Goal: Transaction & Acquisition: Purchase product/service

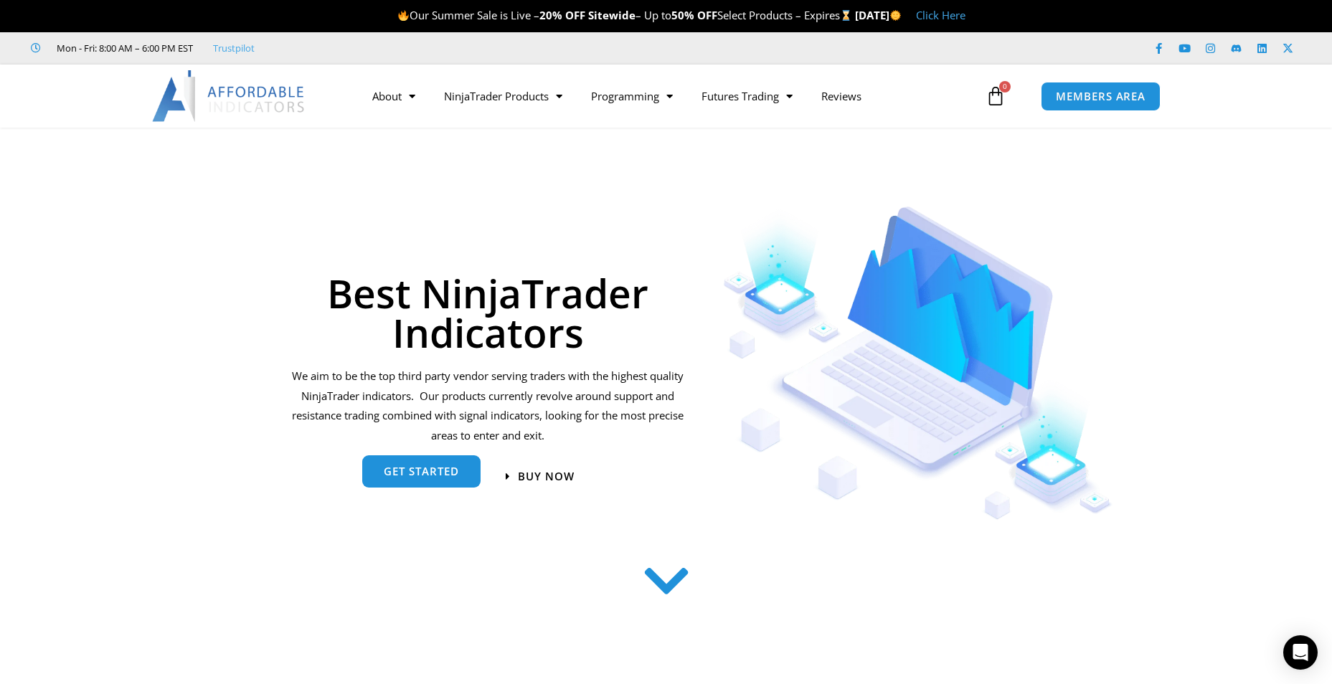
click at [445, 477] on span "get started" at bounding box center [421, 471] width 75 height 11
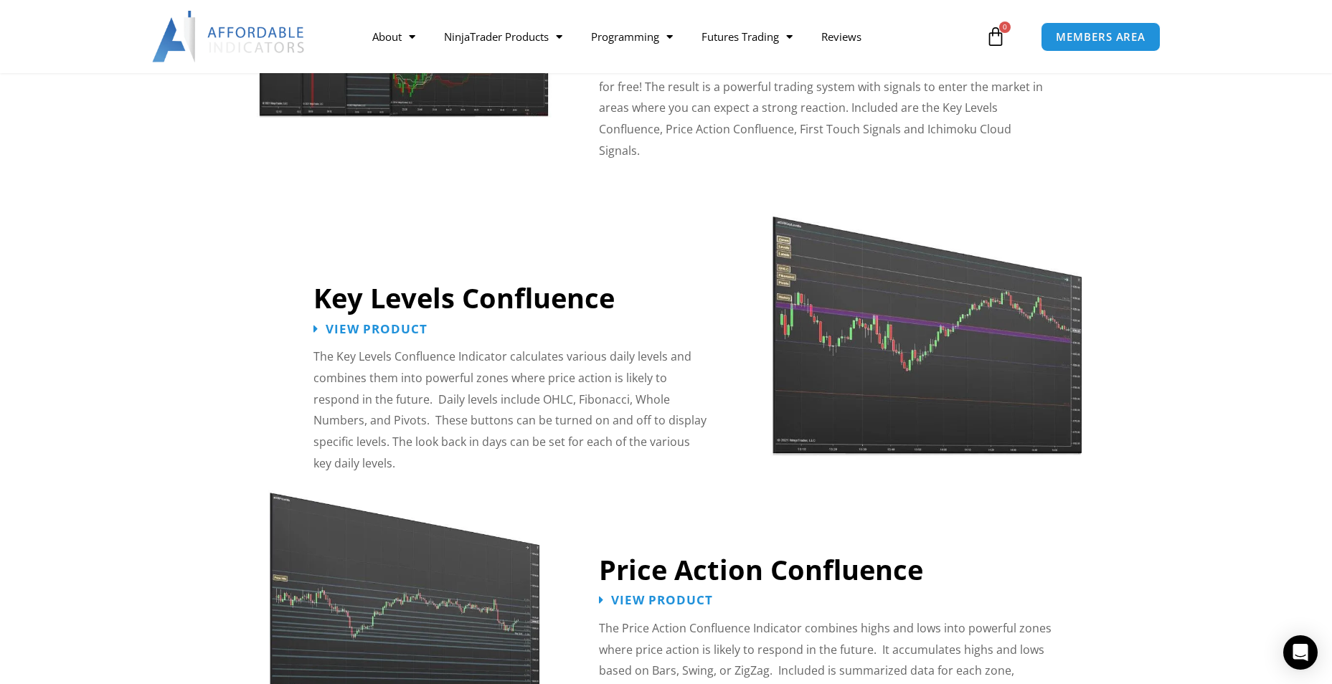
scroll to position [1159, 0]
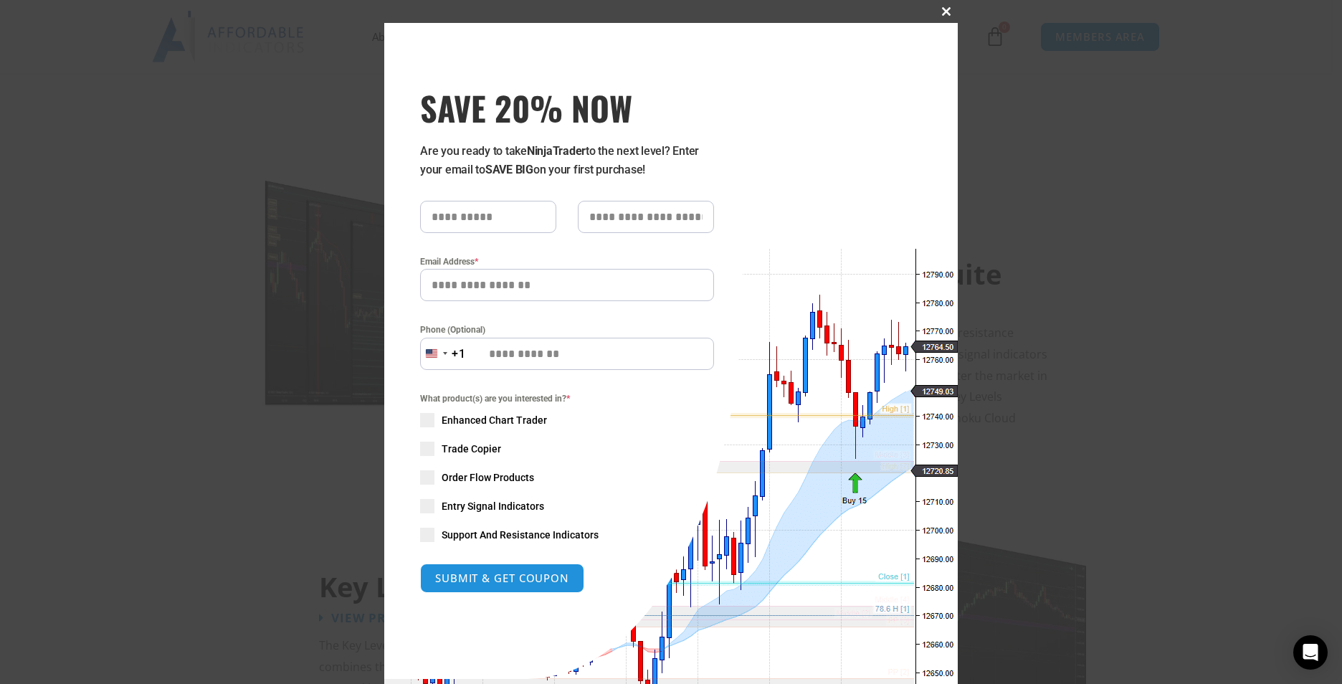
click at [941, 9] on span at bounding box center [946, 11] width 23 height 9
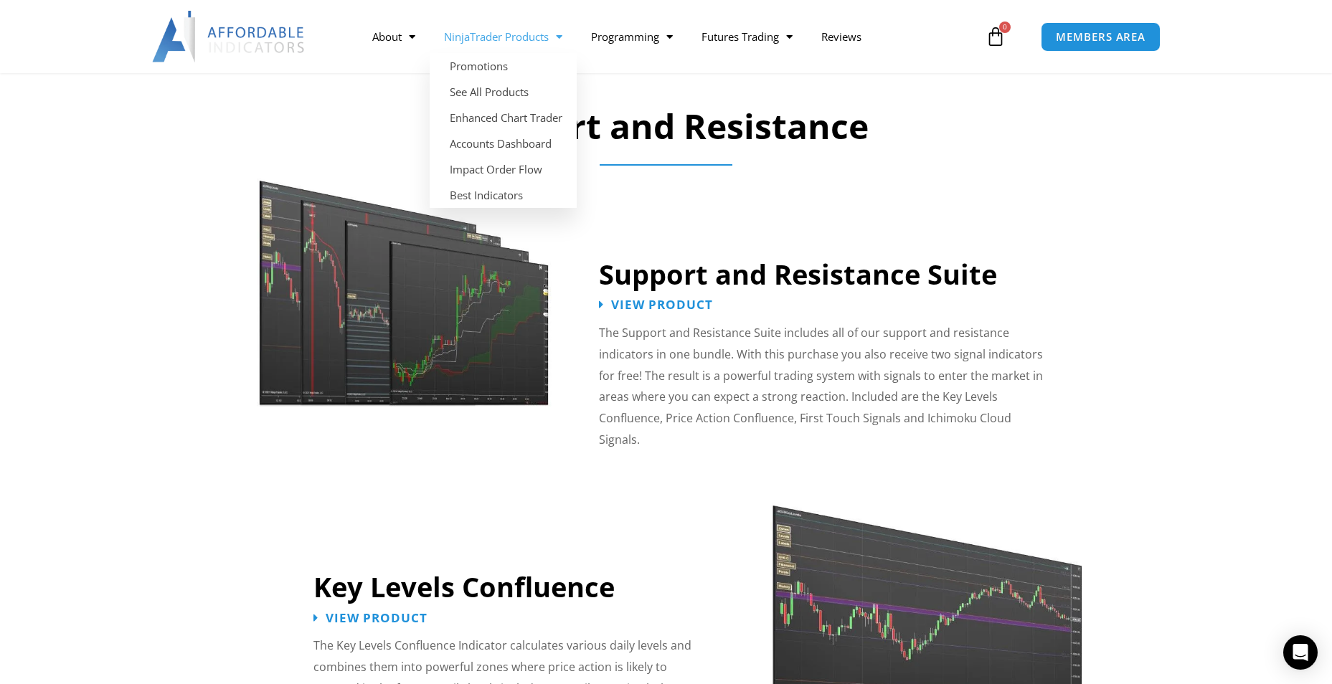
click at [510, 39] on link "NinjaTrader Products" at bounding box center [503, 36] width 147 height 33
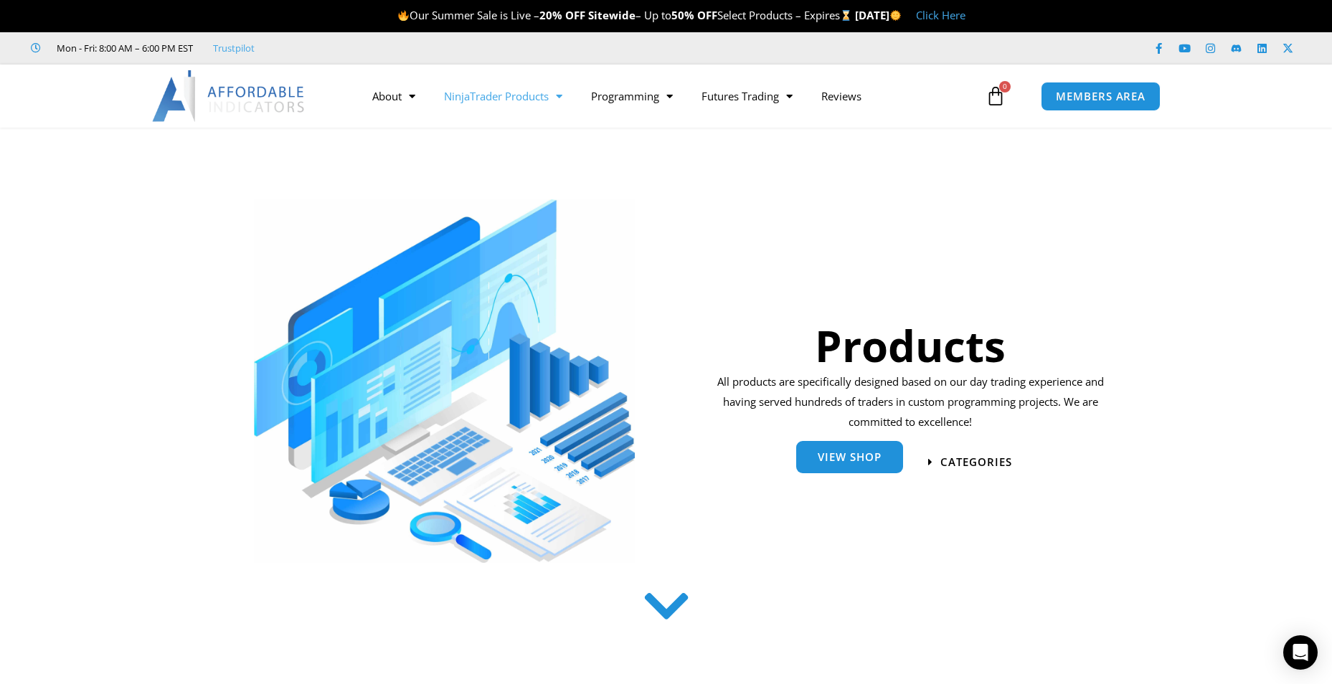
click at [812, 453] on link "View Shop" at bounding box center [849, 457] width 107 height 32
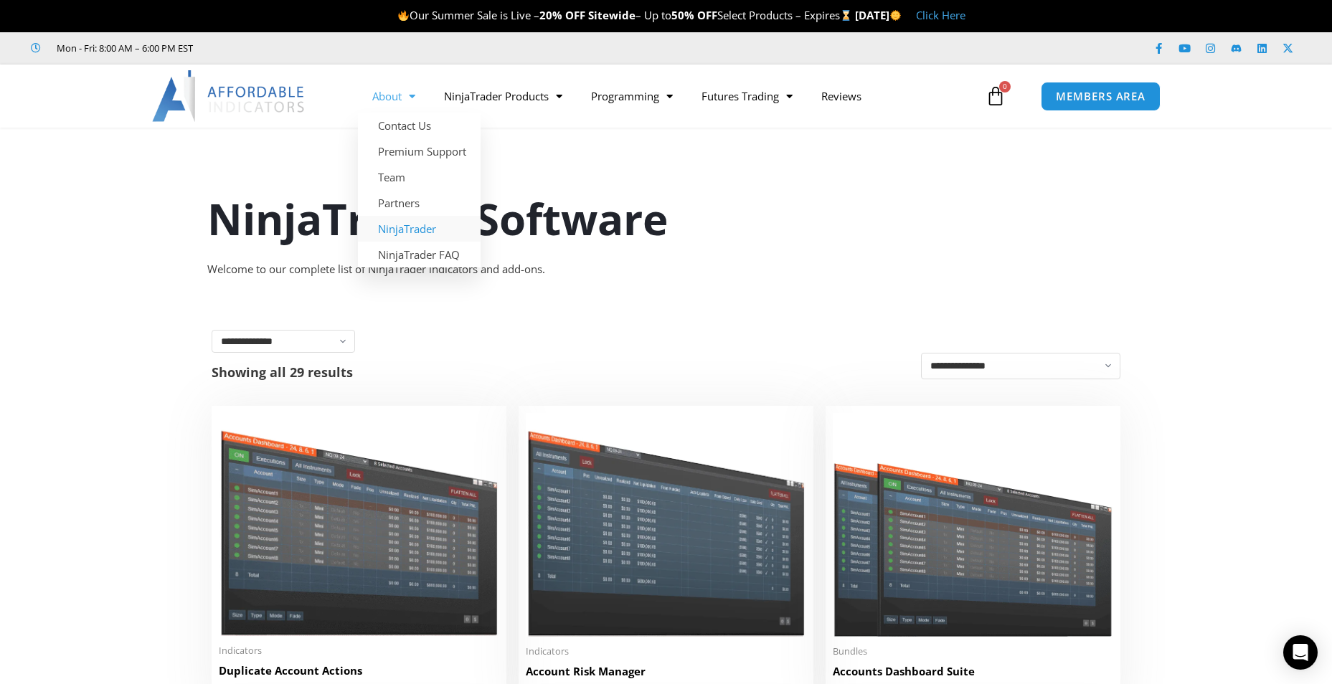
click at [432, 232] on link "NinjaTrader" at bounding box center [419, 229] width 123 height 26
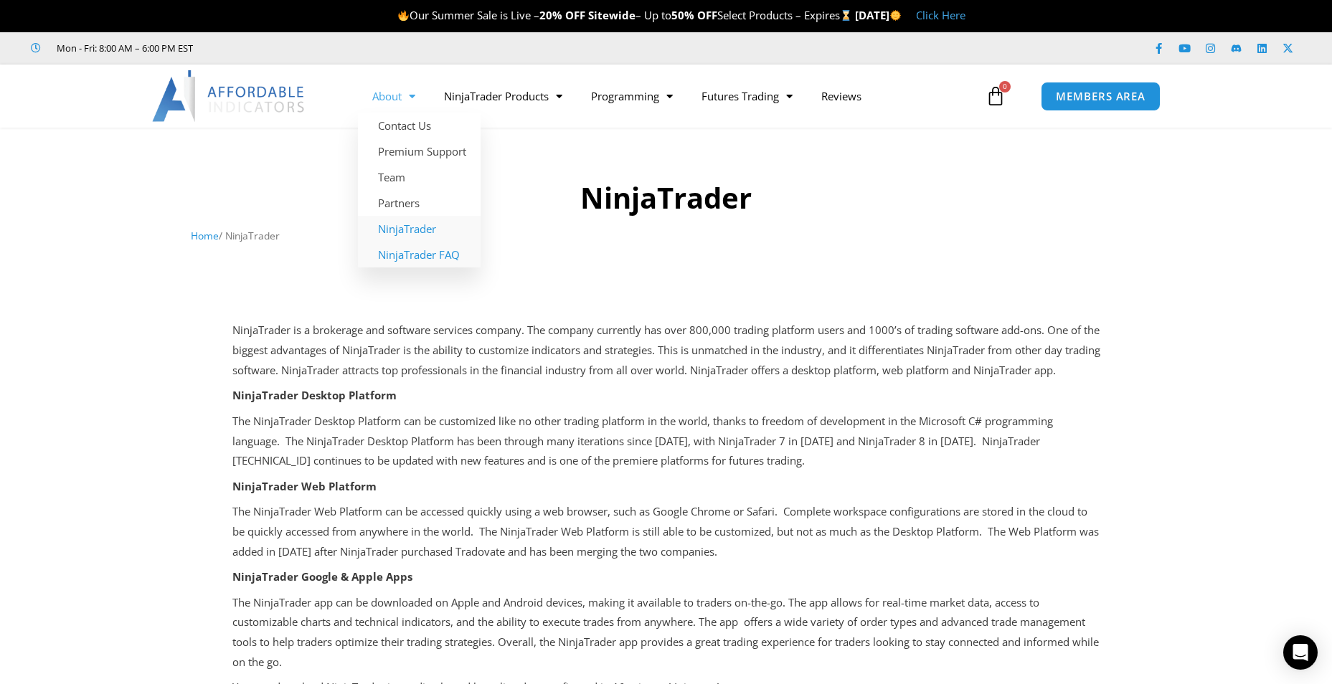
click at [430, 254] on link "NinjaTrader FAQ" at bounding box center [419, 255] width 123 height 26
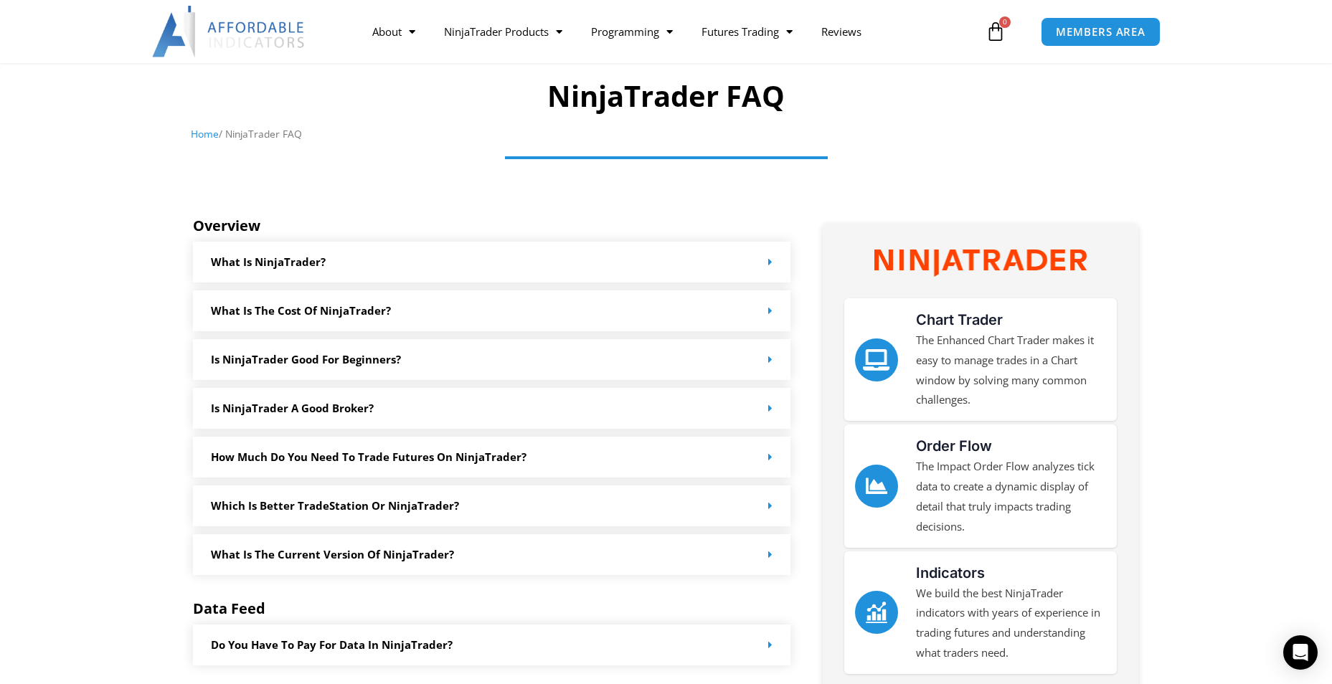
scroll to position [143, 0]
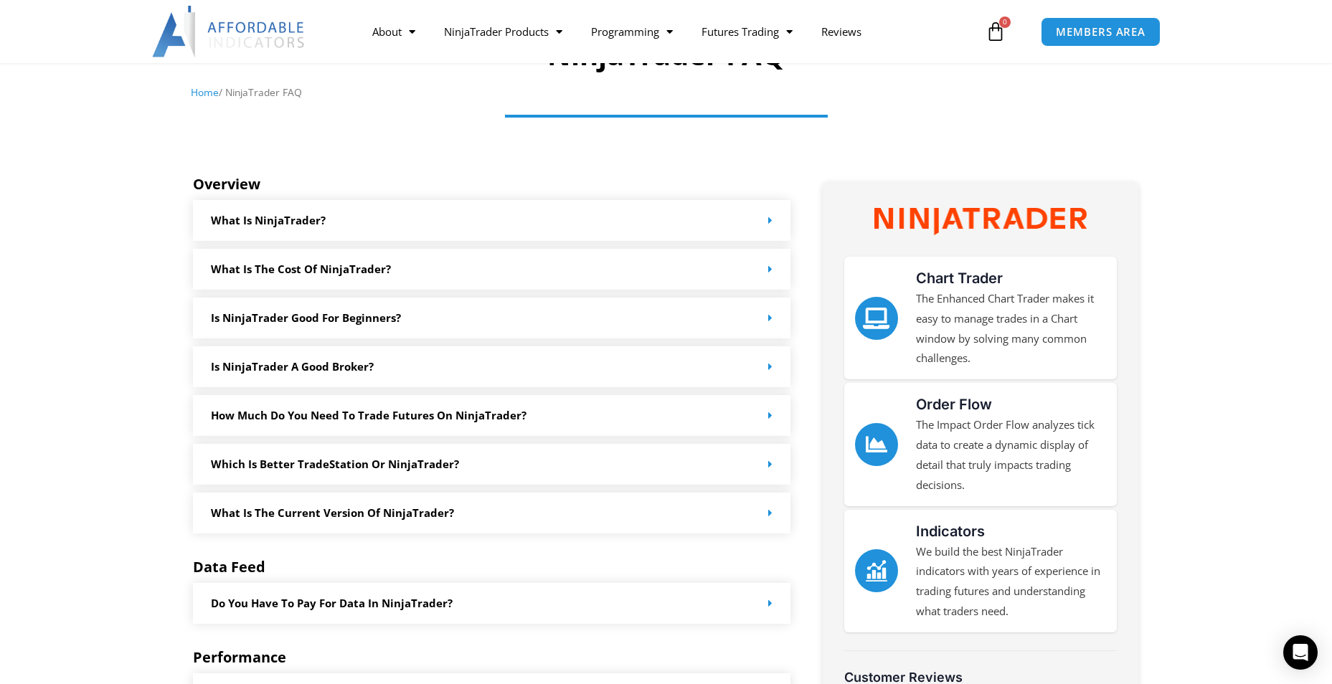
click at [765, 221] on span at bounding box center [766, 220] width 11 height 11
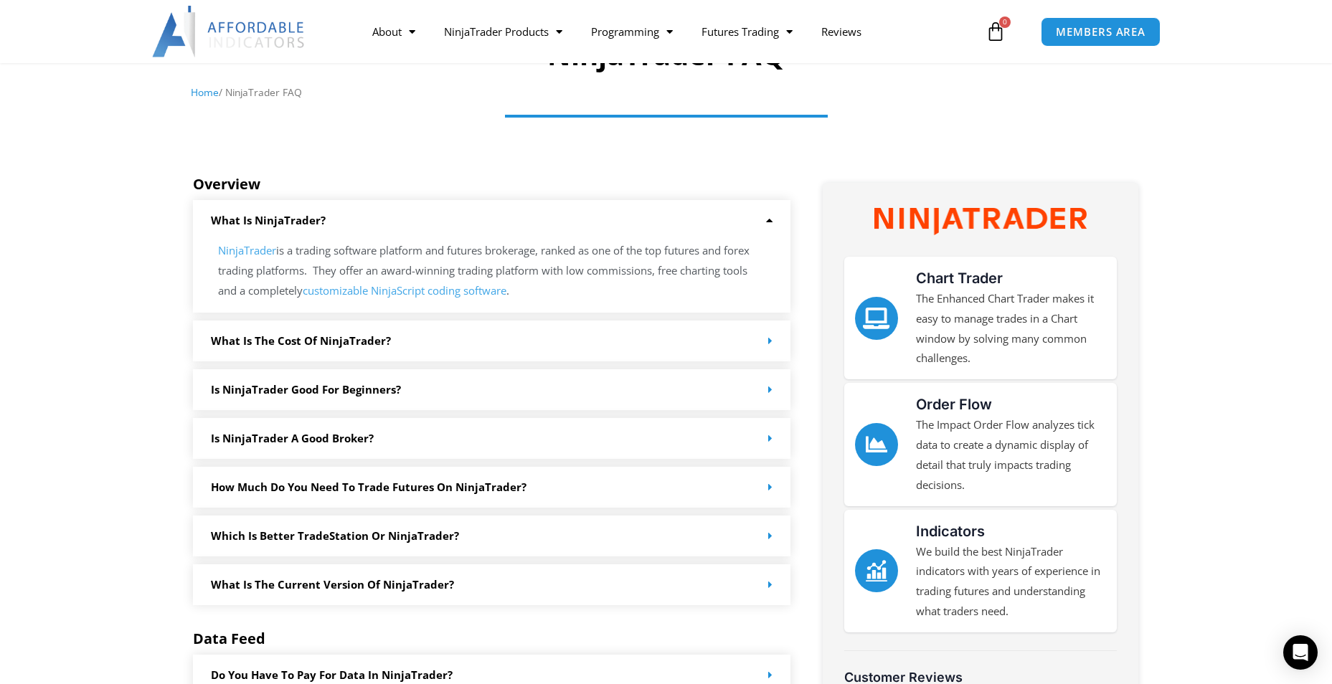
click at [769, 219] on icon at bounding box center [766, 220] width 11 height 11
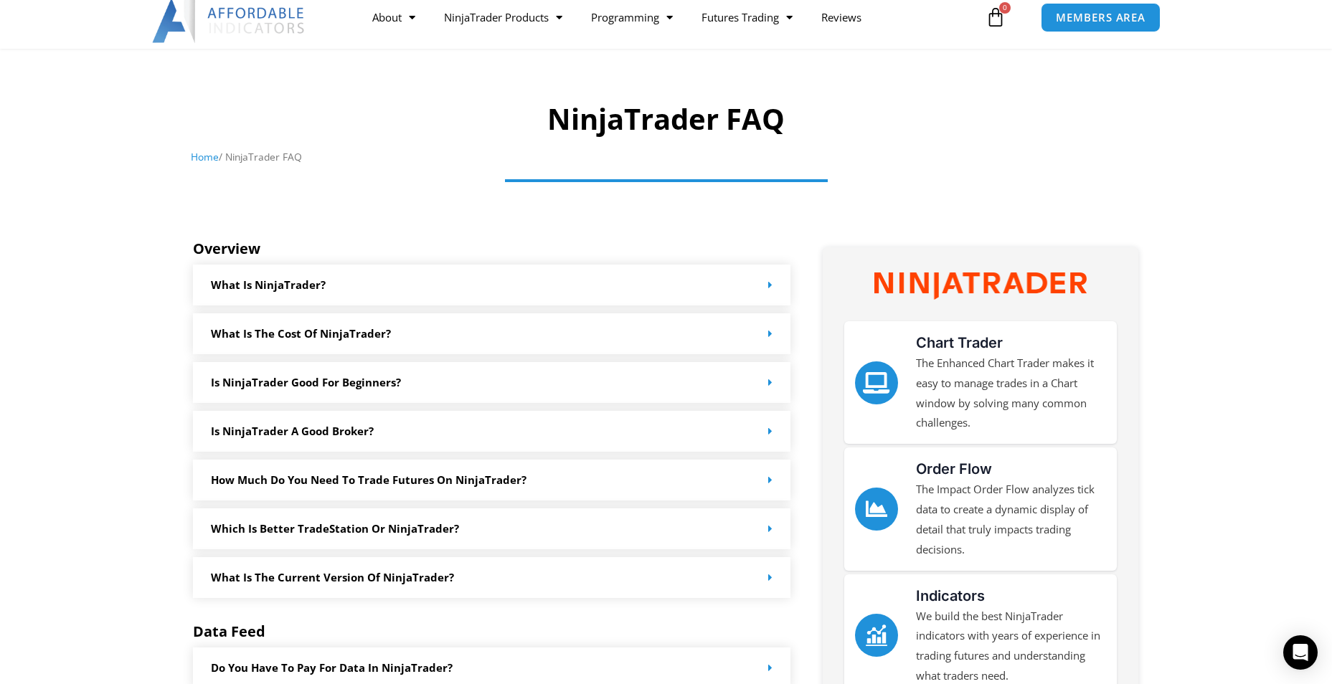
scroll to position [0, 0]
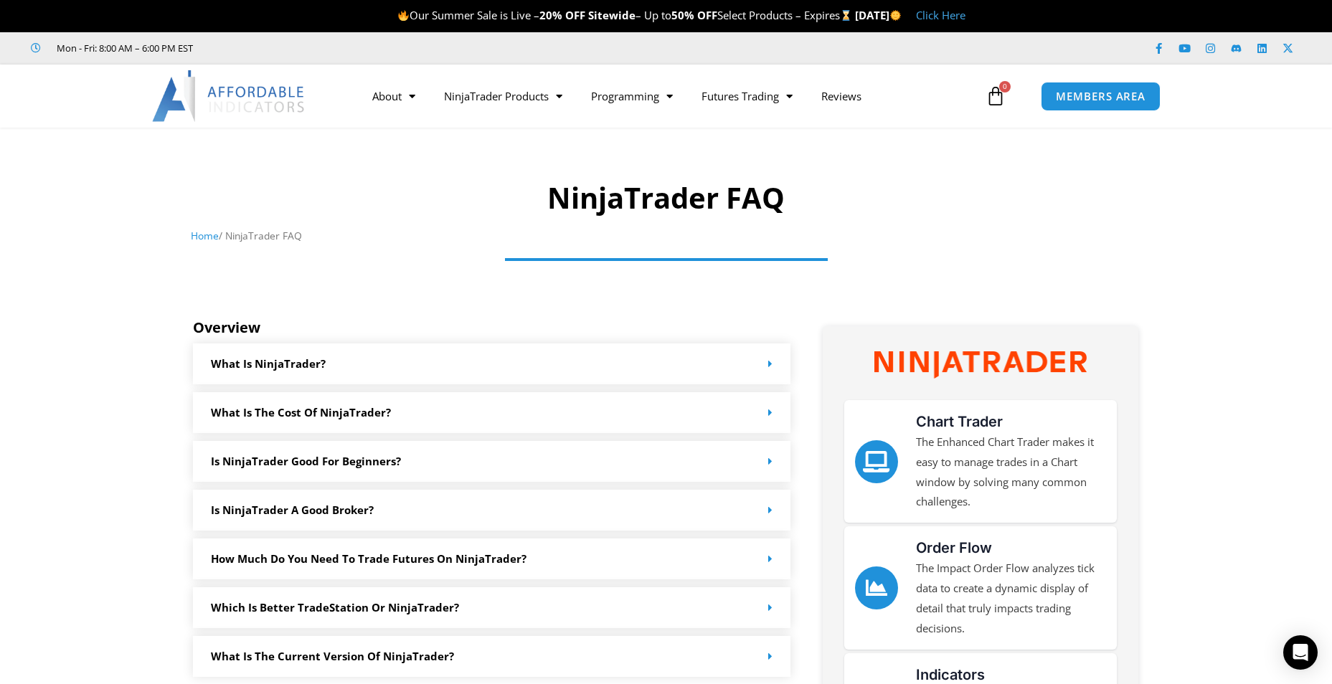
click at [246, 99] on img at bounding box center [229, 96] width 154 height 52
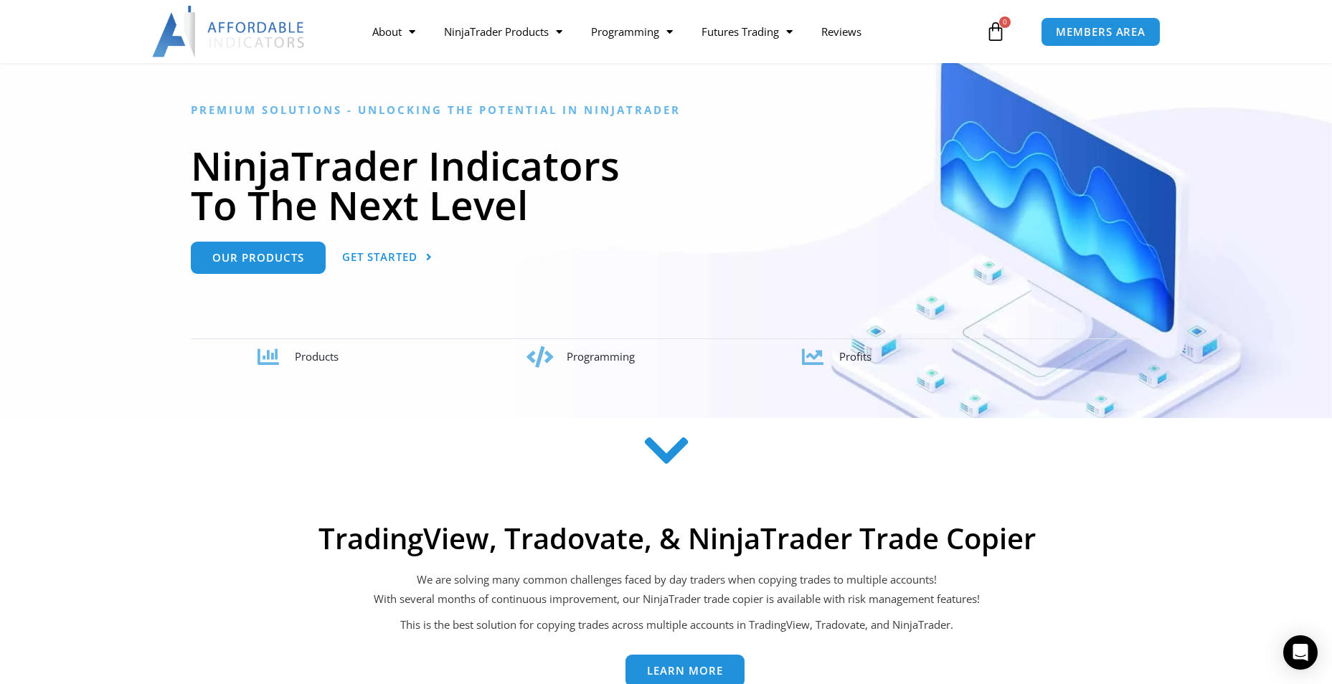
scroll to position [72, 0]
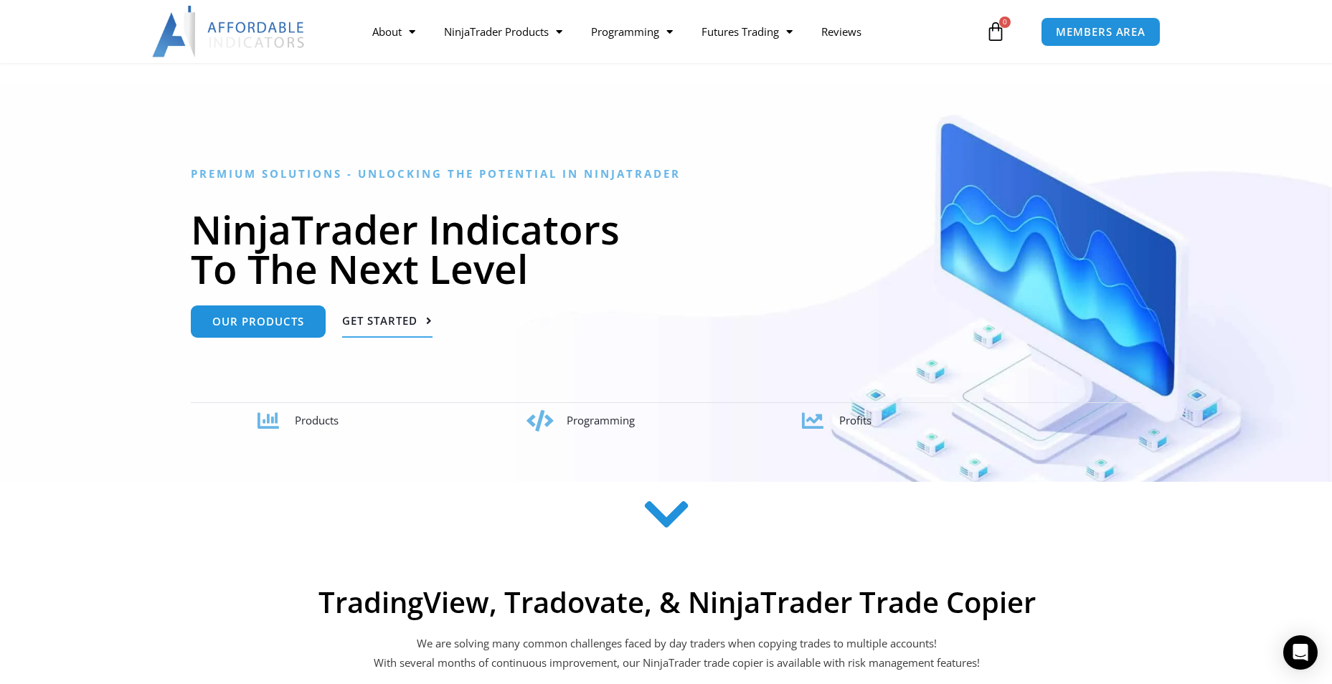
click at [406, 321] on span "Get Started" at bounding box center [379, 320] width 75 height 11
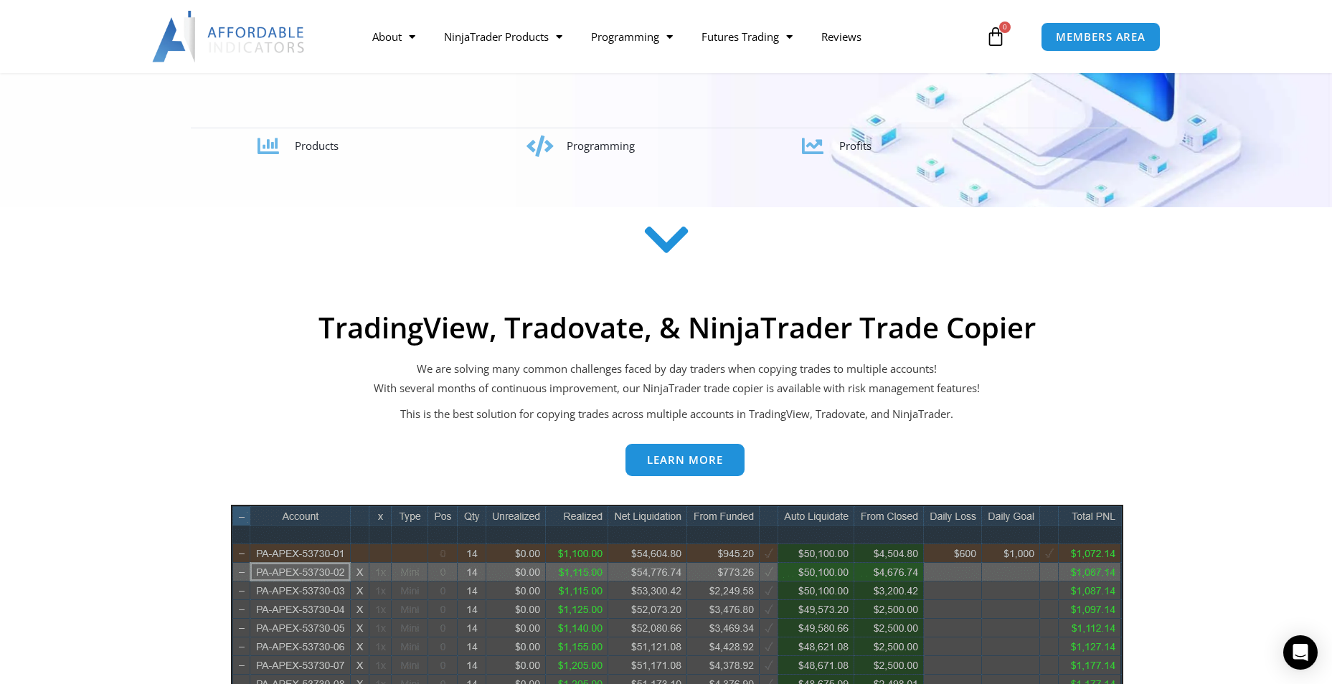
scroll to position [346, 0]
click at [673, 250] on icon at bounding box center [665, 240] width 51 height 51
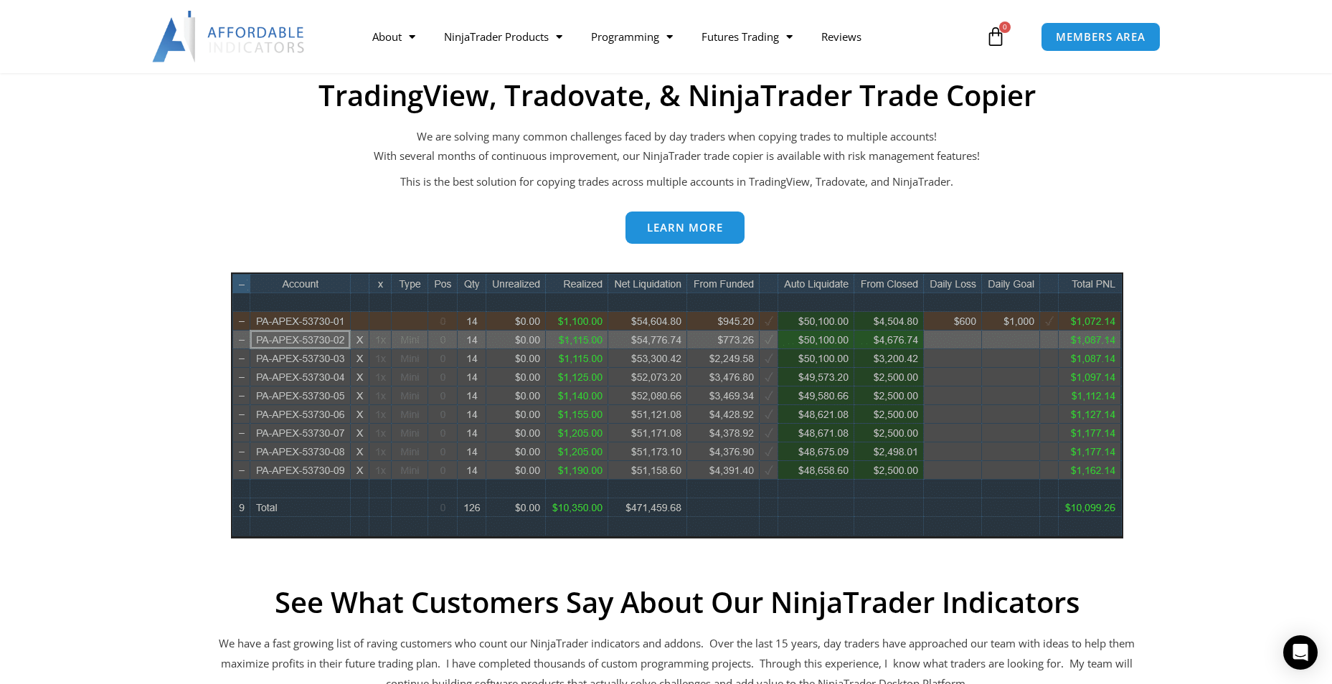
scroll to position [632, 0]
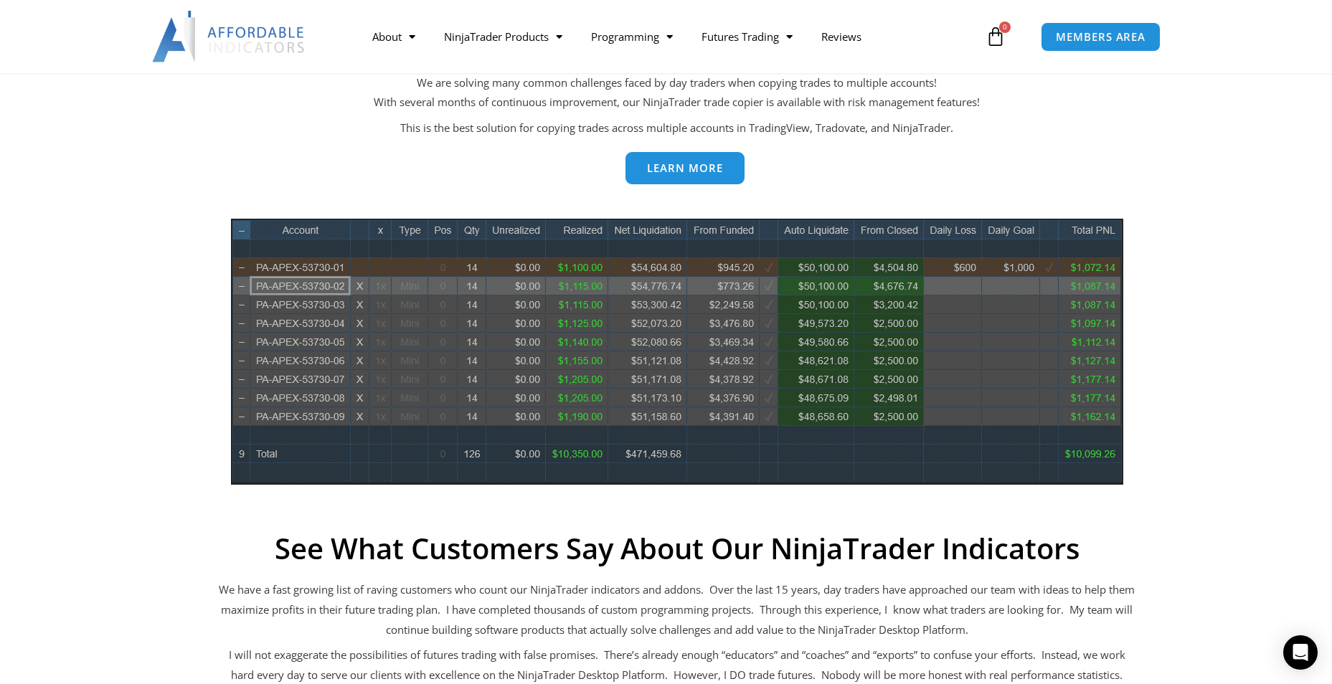
click at [680, 169] on span "Learn more" at bounding box center [685, 168] width 76 height 11
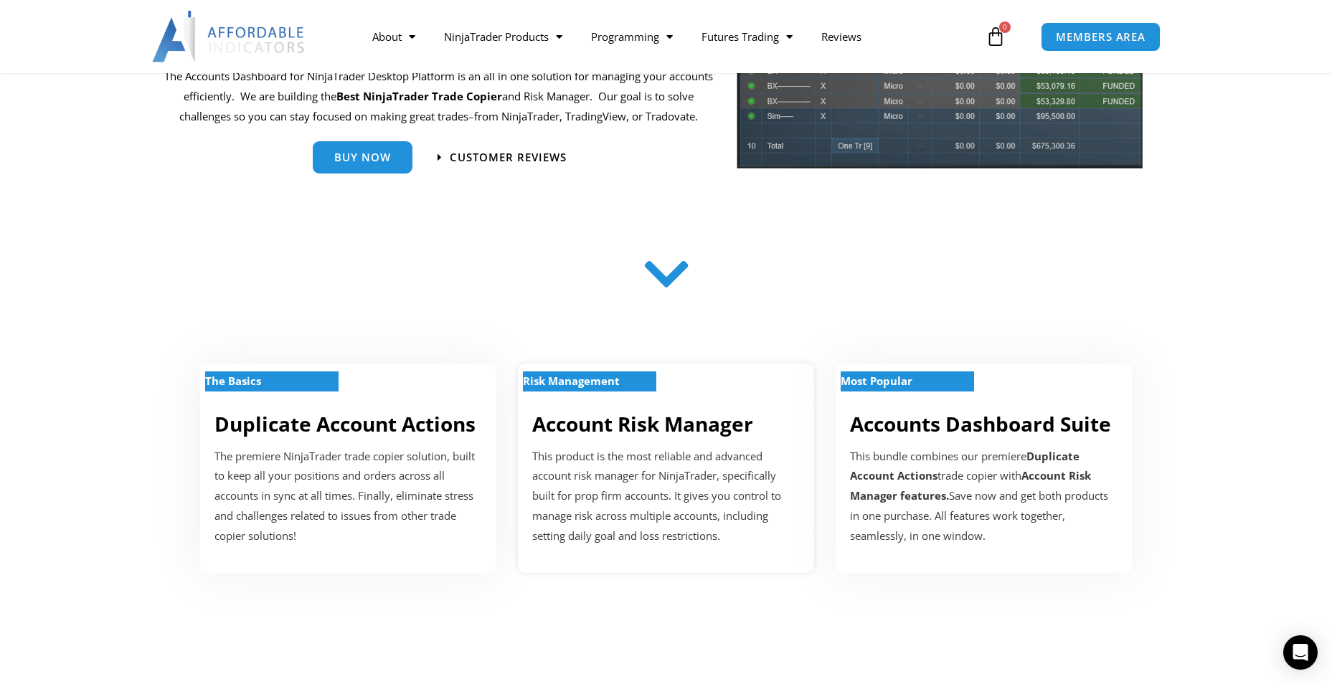
scroll to position [359, 0]
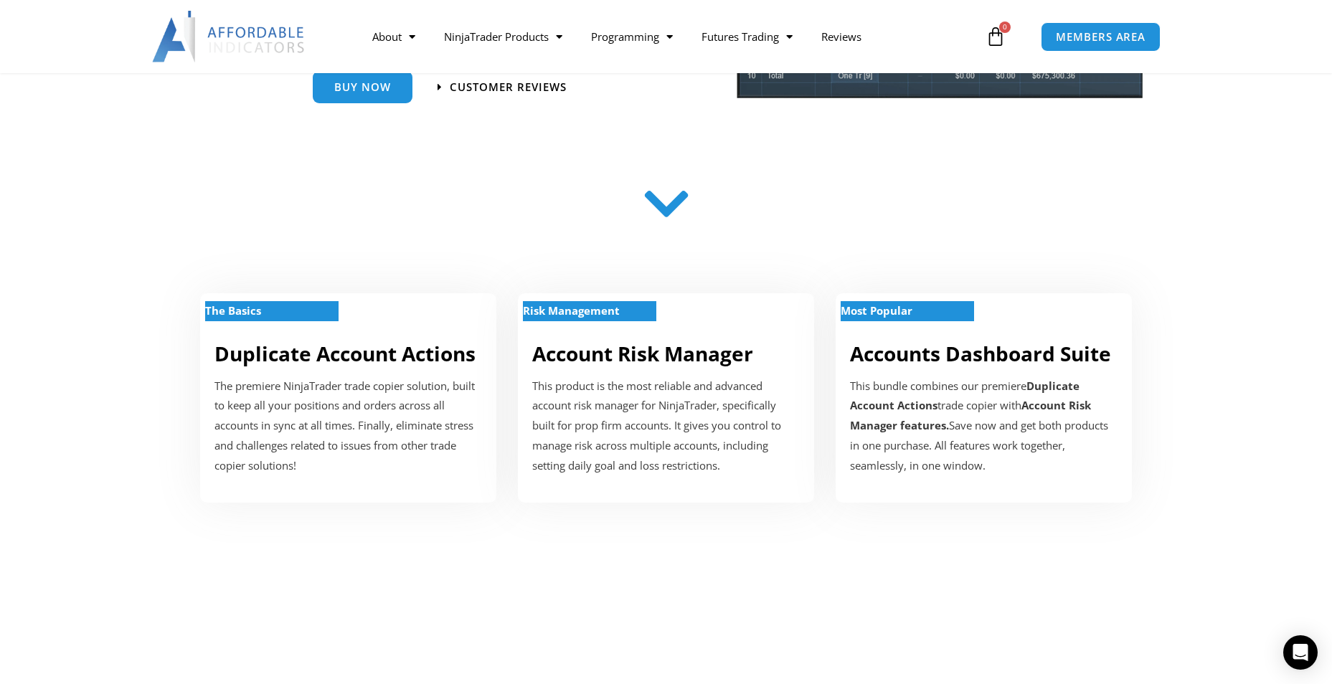
click at [670, 219] on icon at bounding box center [665, 204] width 51 height 51
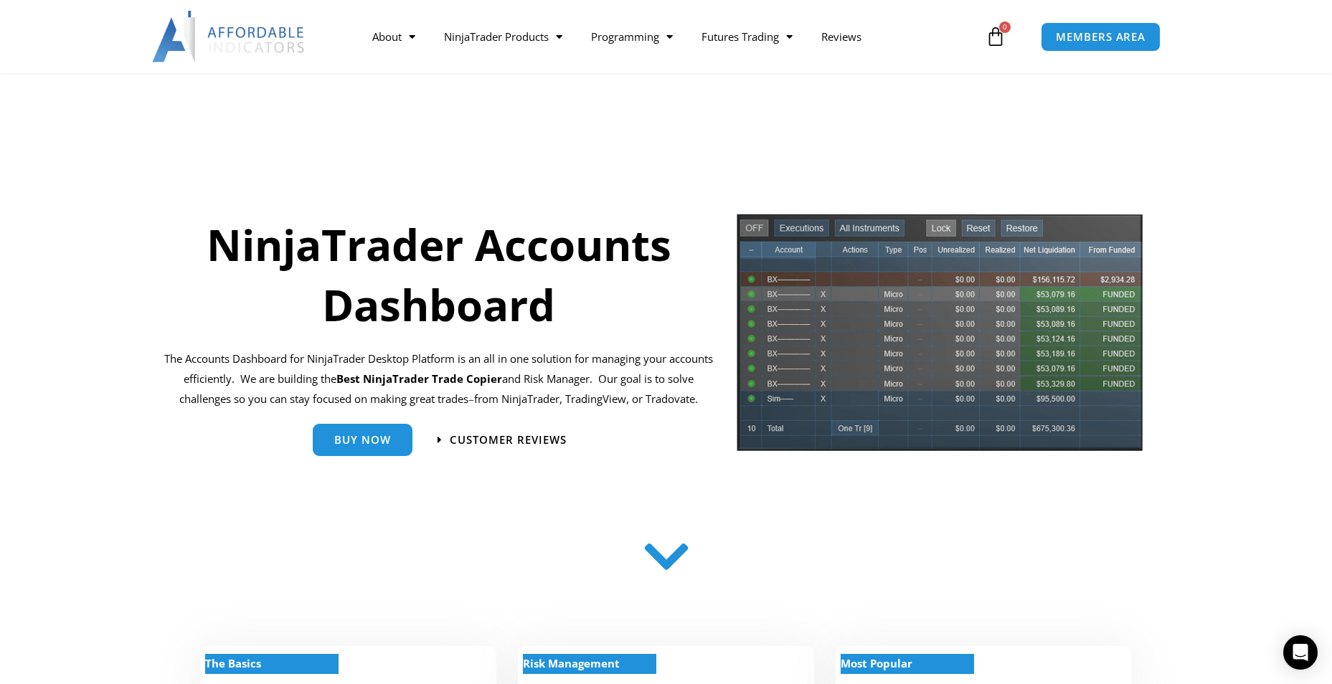
scroll to position [0, 0]
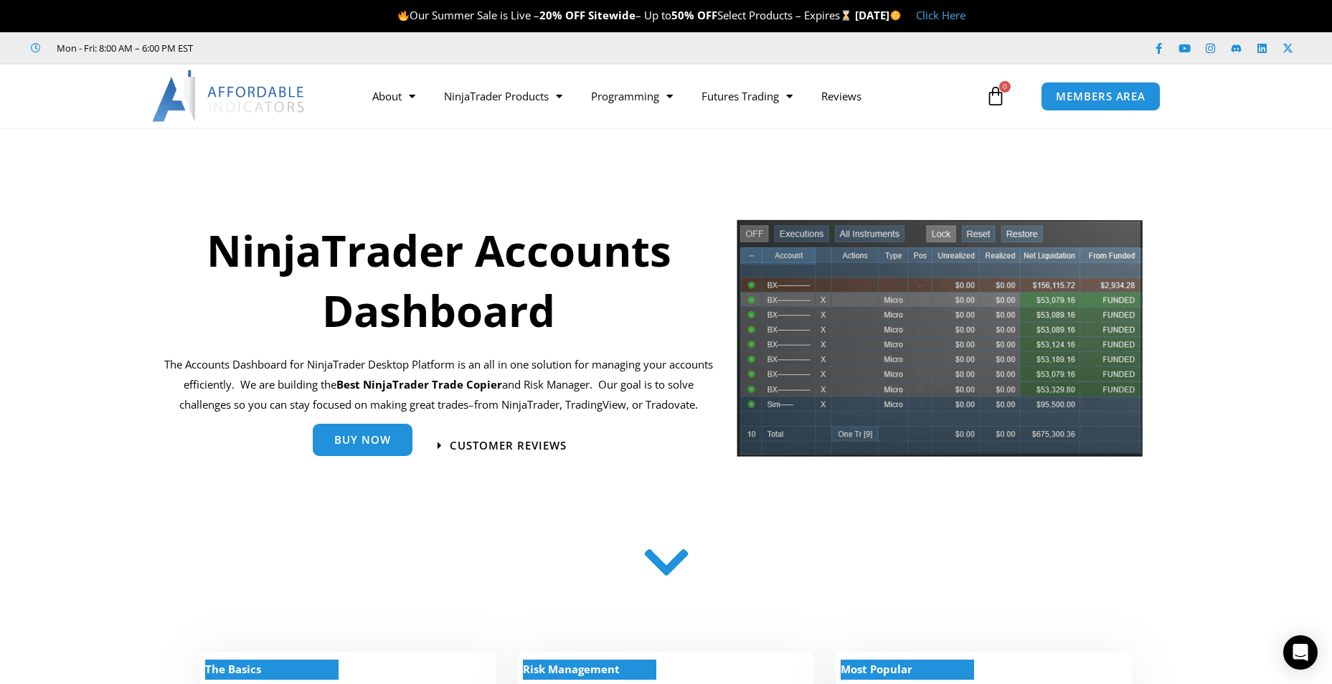
click at [387, 441] on span "Buy Now" at bounding box center [362, 440] width 57 height 11
click at [343, 442] on span "Buy Now" at bounding box center [362, 440] width 57 height 11
click at [369, 445] on span "Buy Now" at bounding box center [362, 440] width 57 height 11
click at [371, 443] on span "Buy Now" at bounding box center [362, 440] width 57 height 11
